Goal: Information Seeking & Learning: Understand process/instructions

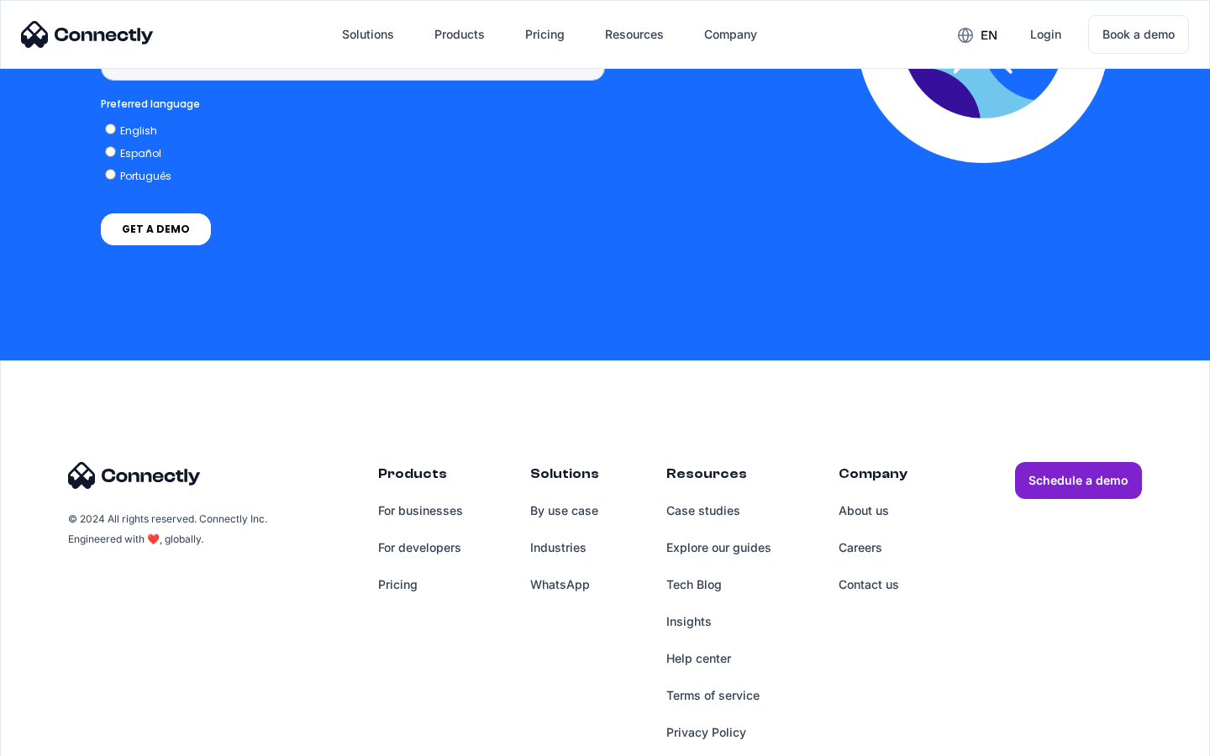
scroll to position [1259, 0]
